Goal: Task Accomplishment & Management: Use online tool/utility

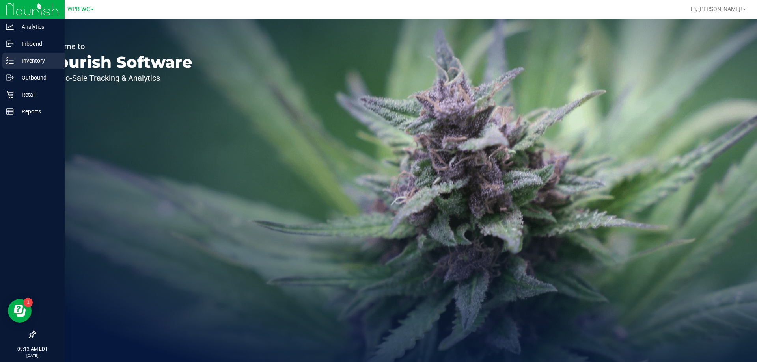
click at [24, 61] on p "Inventory" at bounding box center [37, 60] width 47 height 9
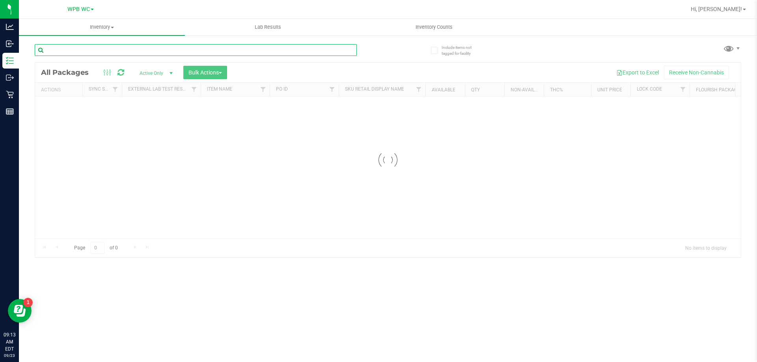
click at [86, 52] on input "text" at bounding box center [196, 50] width 322 height 12
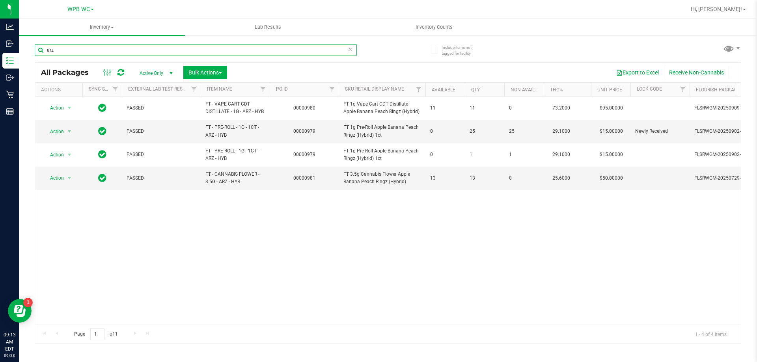
click at [143, 52] on input "arz" at bounding box center [196, 50] width 322 height 12
drag, startPoint x: 143, startPoint y: 52, endPoint x: 135, endPoint y: 46, distance: 10.7
click at [144, 52] on input "arz" at bounding box center [196, 50] width 322 height 12
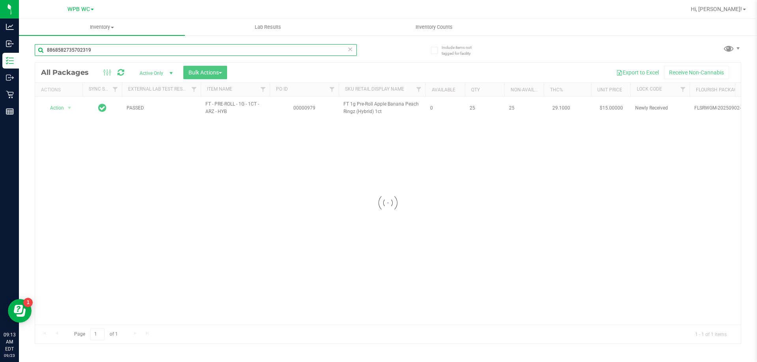
type input "8868582735702319"
click at [70, 108] on div at bounding box center [388, 203] width 706 height 281
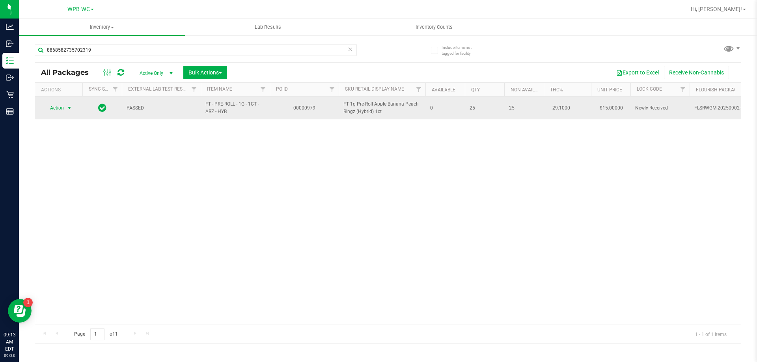
click at [65, 110] on span "select" at bounding box center [70, 108] width 10 height 11
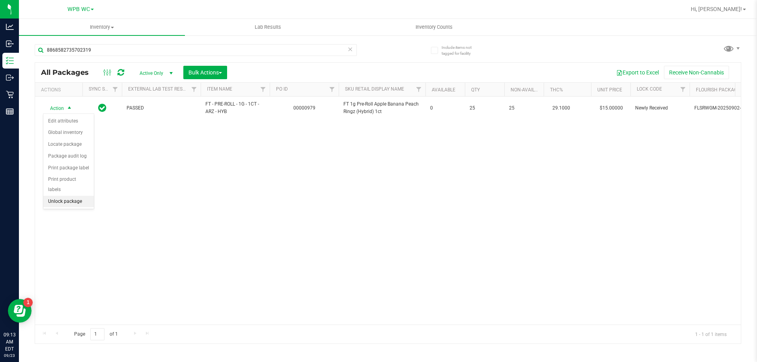
click at [66, 196] on li "Unlock package" at bounding box center [68, 202] width 50 height 12
click at [108, 35] on link "Inventory All packages All inventory Waste log Create inventory" at bounding box center [102, 27] width 166 height 17
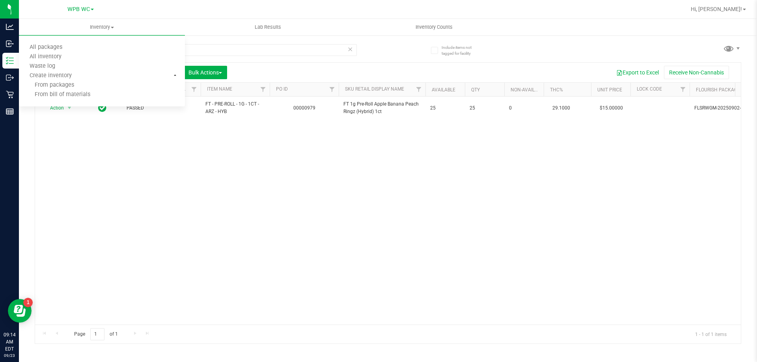
drag, startPoint x: 246, startPoint y: 162, endPoint x: 191, endPoint y: 37, distance: 136.8
click at [245, 162] on div "Action Action Adjust qty Create package Edit attributes Global inventory Locate…" at bounding box center [388, 211] width 706 height 228
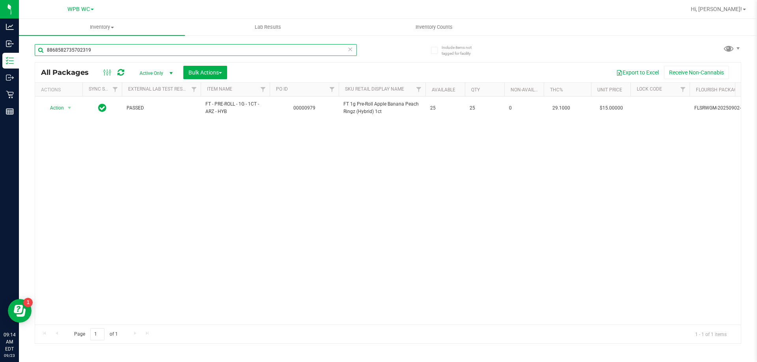
click at [179, 47] on input "8868582735702319" at bounding box center [196, 50] width 322 height 12
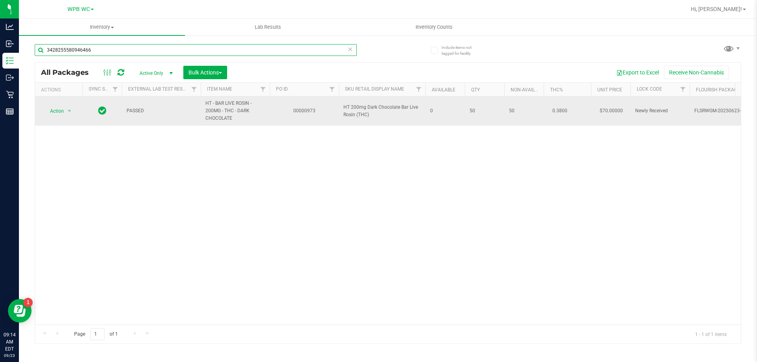
type input "3428255580946466"
click at [56, 114] on span "Action" at bounding box center [53, 111] width 21 height 11
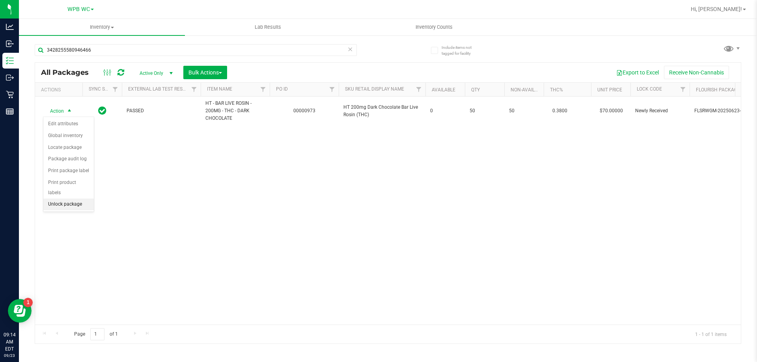
click at [64, 199] on li "Unlock package" at bounding box center [68, 205] width 50 height 12
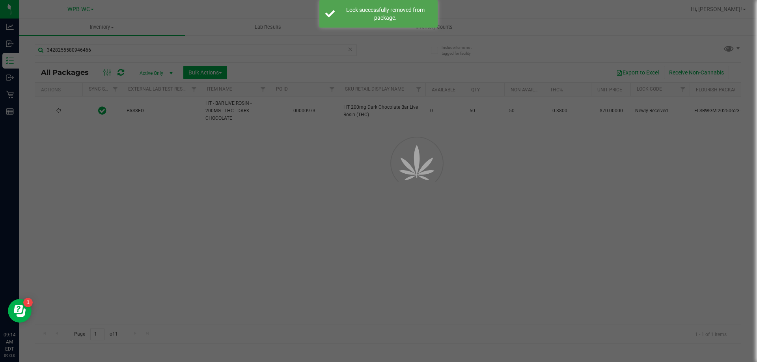
click at [190, 195] on div at bounding box center [378, 181] width 757 height 362
